Goal: Task Accomplishment & Management: Complete application form

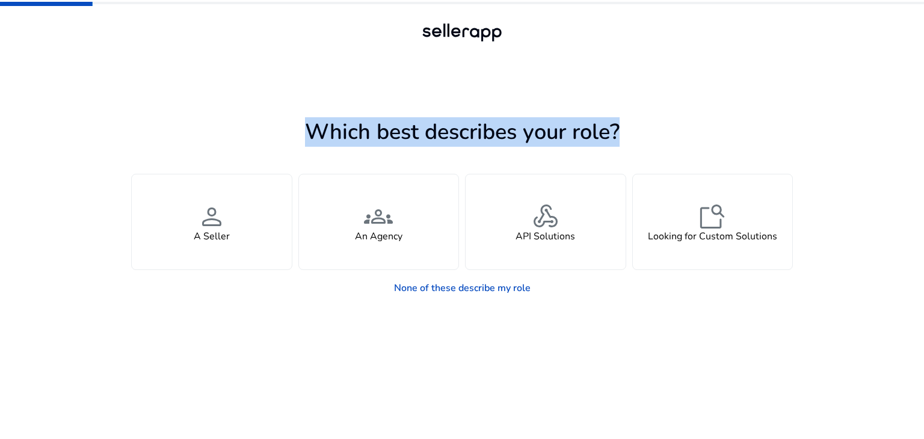
drag, startPoint x: 303, startPoint y: 126, endPoint x: 632, endPoint y: 135, distance: 328.5
click at [632, 135] on h1 "Which best describes your role?" at bounding box center [462, 132] width 662 height 26
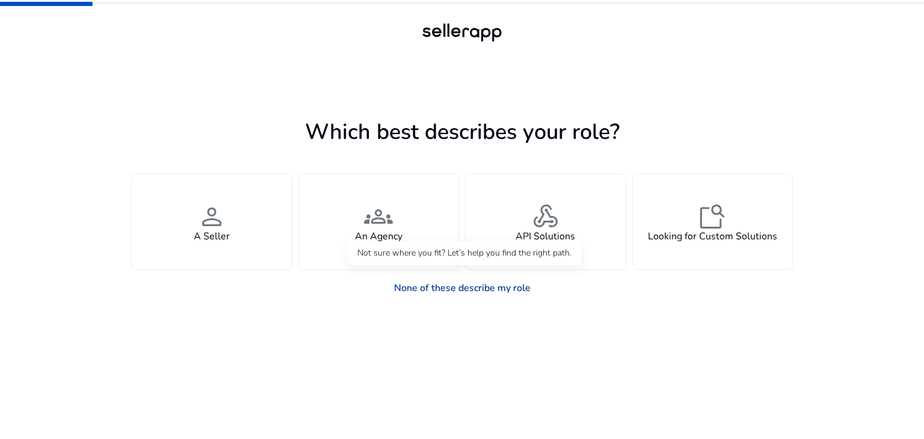
click at [469, 287] on link "None of these describe my role" at bounding box center [462, 288] width 156 height 24
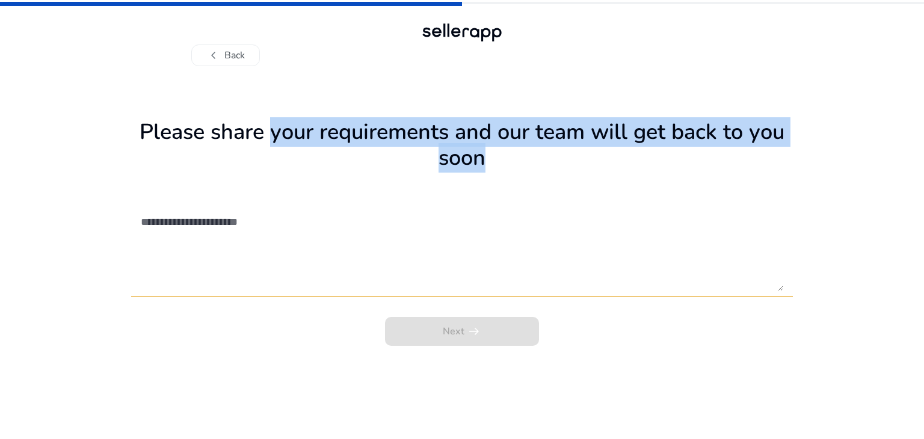
drag, startPoint x: 258, startPoint y: 134, endPoint x: 474, endPoint y: 171, distance: 219.2
click at [474, 171] on h1 "Please share your requirements and our team will get back to you soon" at bounding box center [462, 145] width 662 height 52
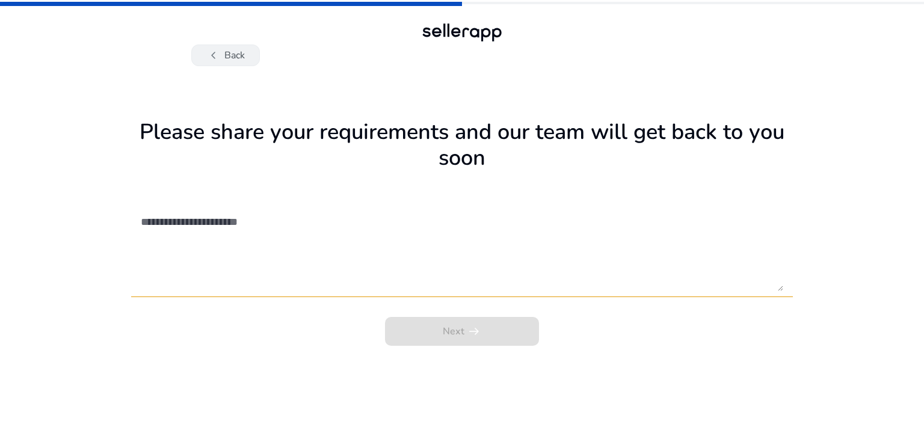
click at [246, 57] on button "chevron_left Back" at bounding box center [225, 56] width 69 height 22
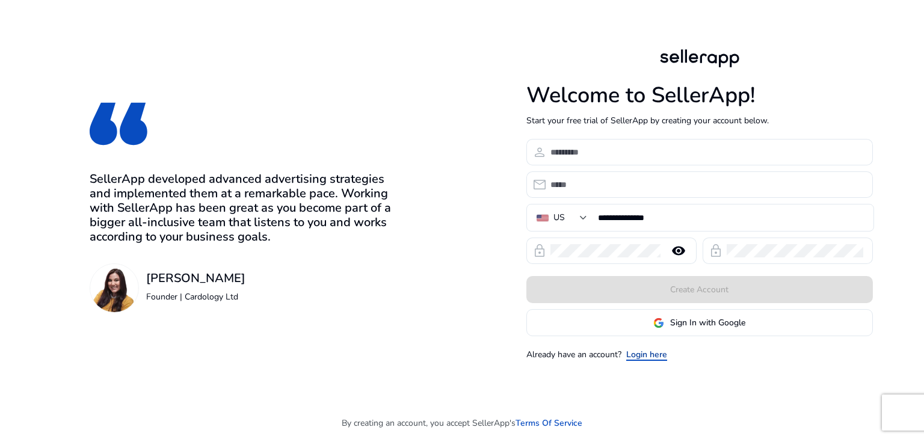
click at [652, 356] on link "Login here" at bounding box center [646, 354] width 41 height 13
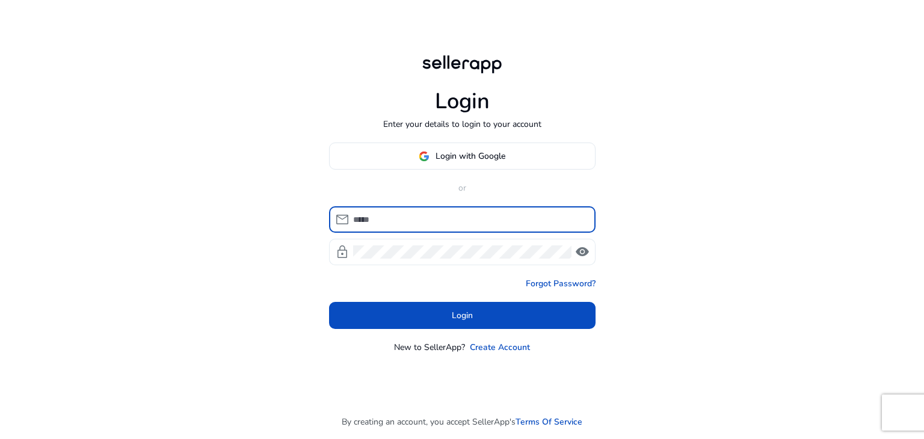
type input "**********"
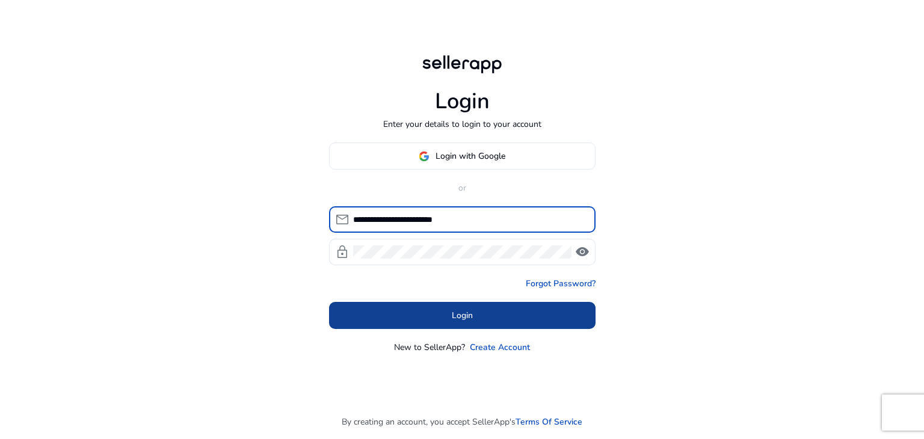
click at [452, 306] on span at bounding box center [462, 315] width 266 height 29
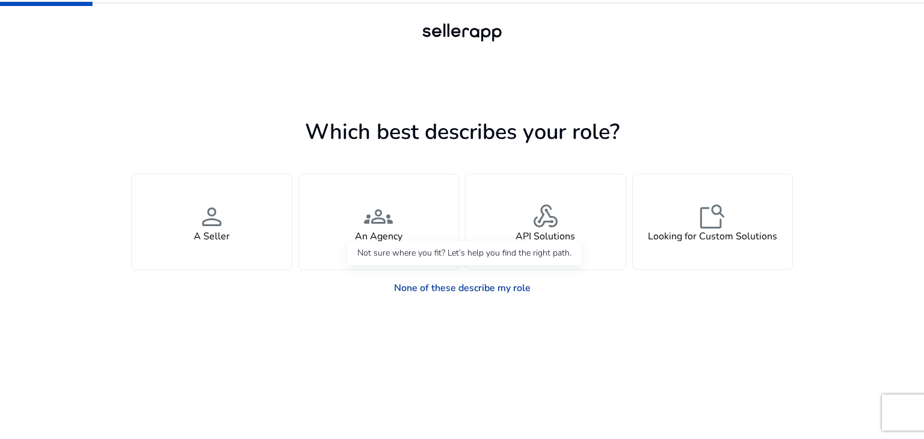
click at [470, 291] on link "None of these describe my role" at bounding box center [462, 288] width 156 height 24
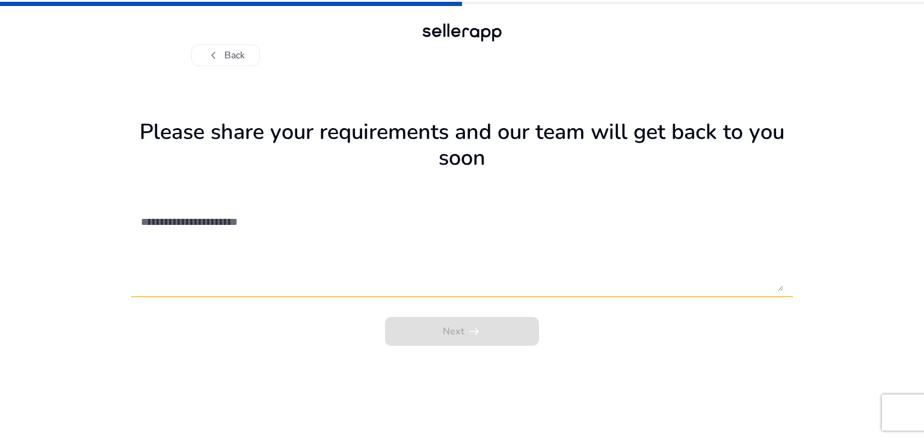
click at [438, 320] on div "Next arrow_right_alt" at bounding box center [462, 328] width 662 height 36
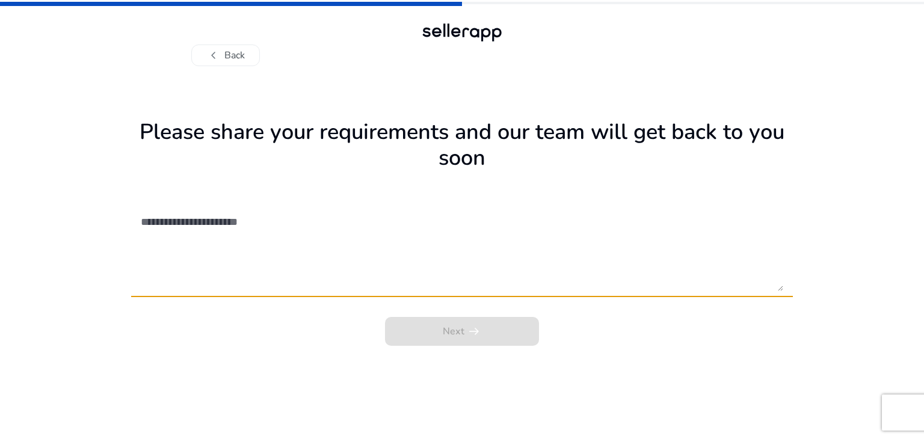
click at [399, 237] on textarea at bounding box center [462, 248] width 642 height 85
click at [222, 56] on button "chevron_left Back" at bounding box center [225, 56] width 69 height 22
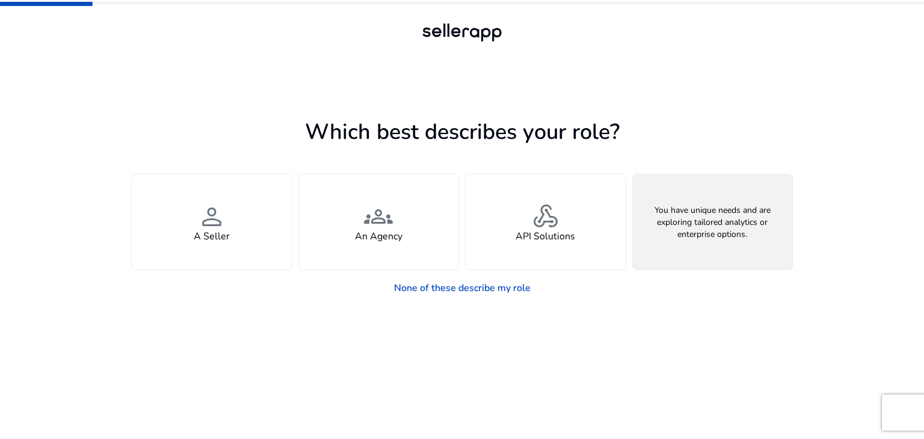
click at [698, 211] on span "feature_search" at bounding box center [712, 216] width 29 height 29
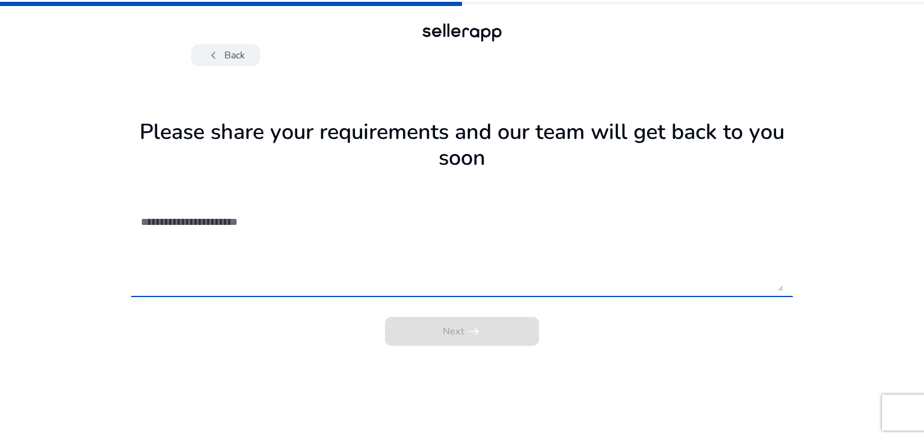
click at [242, 59] on button "chevron_left Back" at bounding box center [225, 56] width 69 height 22
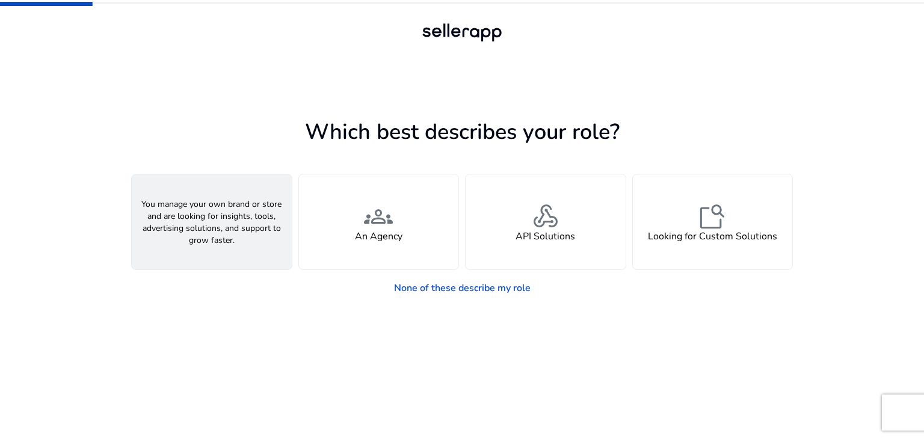
click at [264, 239] on div "person A Seller" at bounding box center [212, 221] width 160 height 95
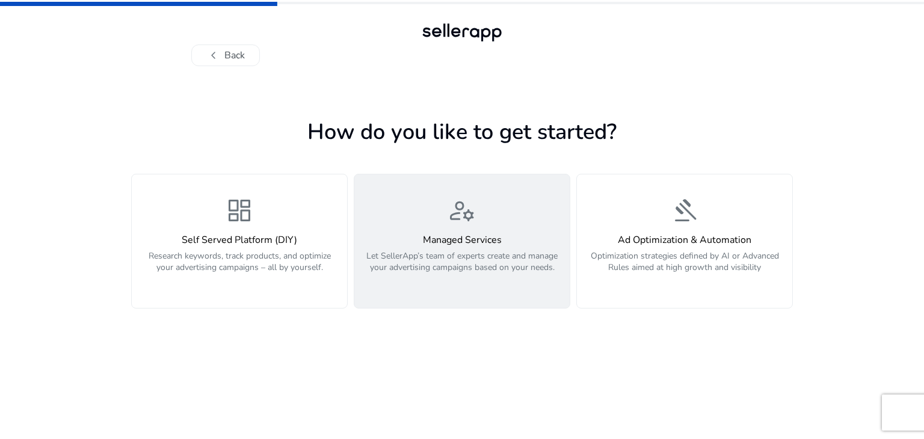
click at [529, 235] on h4 "Managed Services" at bounding box center [461, 240] width 201 height 11
